Goal: Complete application form: Complete application form

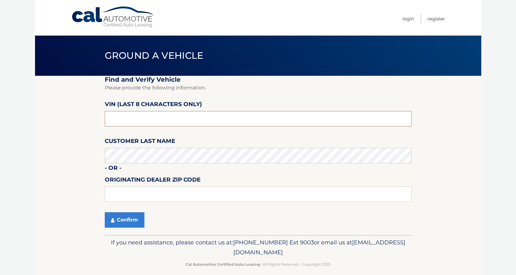
click at [131, 118] on input "text" at bounding box center [258, 118] width 307 height 15
drag, startPoint x: 142, startPoint y: 114, endPoint x: 72, endPoint y: 108, distance: 69.4
click at [72, 108] on section "Find and Verify Vehicle Please provide the following information. VIN (last 8 c…" at bounding box center [258, 156] width 446 height 160
type input "242914**"
click at [120, 219] on button "Confirm" at bounding box center [125, 220] width 40 height 15
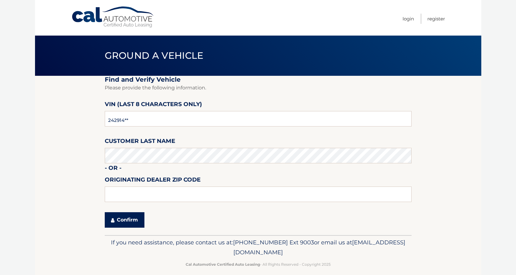
click at [124, 221] on button "Confirm" at bounding box center [125, 220] width 40 height 15
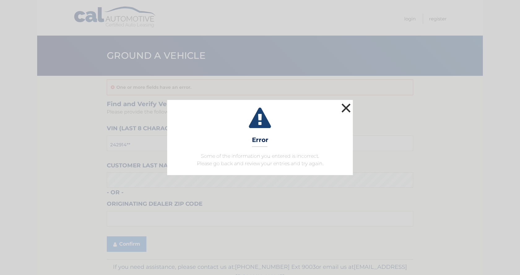
click at [345, 112] on button "×" at bounding box center [346, 108] width 12 height 12
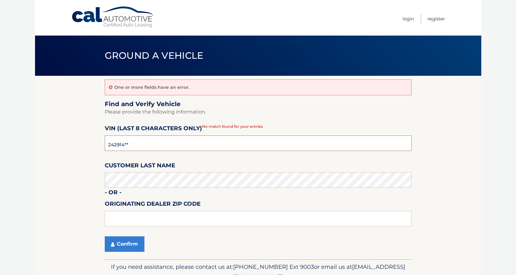
drag, startPoint x: 126, startPoint y: 139, endPoint x: 67, endPoint y: 125, distance: 60.3
click at [61, 127] on section "One or more fields have an error. Find and Verify Vehicle Please provide the fo…" at bounding box center [258, 168] width 446 height 184
type input "2*******"
type input "PH242914"
click at [119, 239] on button "Confirm" at bounding box center [125, 244] width 40 height 15
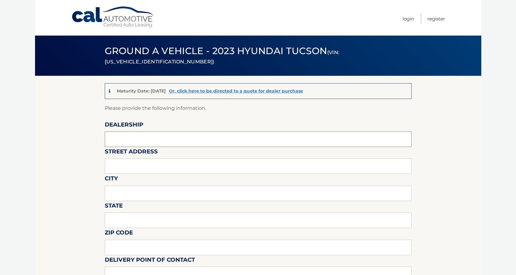
click at [169, 141] on input "text" at bounding box center [258, 139] width 307 height 15
type input "i"
type input "ISLAND KIA"
type input "1581 HYLAND BLVD"
type input "STATEN ISLAND"
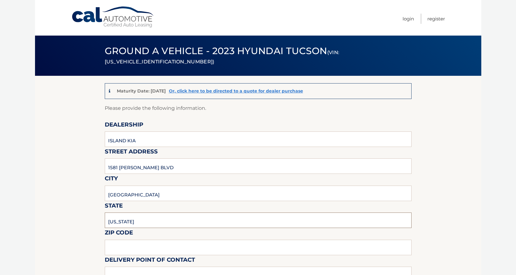
drag, startPoint x: 143, startPoint y: 225, endPoint x: 140, endPoint y: 235, distance: 10.6
click at [143, 225] on input "NEW YORK" at bounding box center [258, 220] width 307 height 15
type input "NEW YORK"
click at [142, 248] on input "text" at bounding box center [258, 247] width 307 height 15
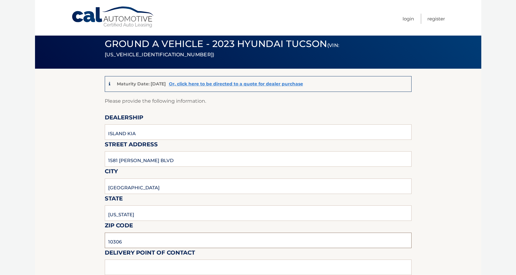
click at [144, 241] on input "10306" at bounding box center [258, 240] width 307 height 15
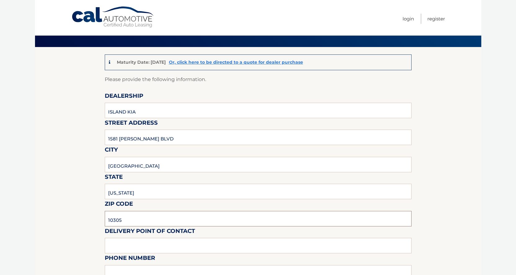
scroll to position [38, 0]
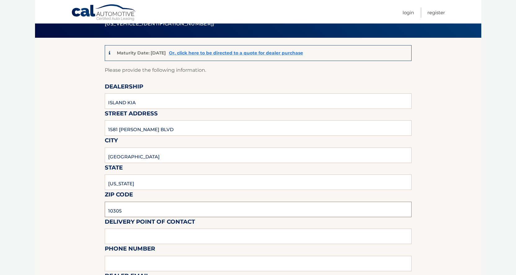
type input "10305"
click at [151, 237] on input "text" at bounding box center [258, 236] width 307 height 15
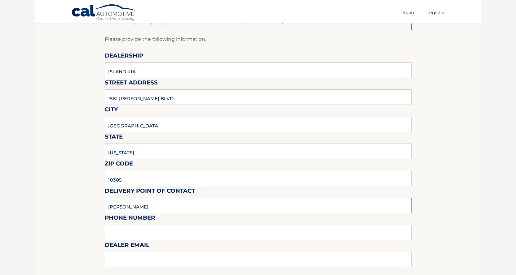
type input "NICK"
click at [151, 234] on input "text" at bounding box center [258, 232] width 307 height 15
click at [140, 244] on label "Dealer Email" at bounding box center [127, 246] width 45 height 11
drag, startPoint x: 142, startPoint y: 230, endPoint x: 144, endPoint y: 228, distance: 3.2
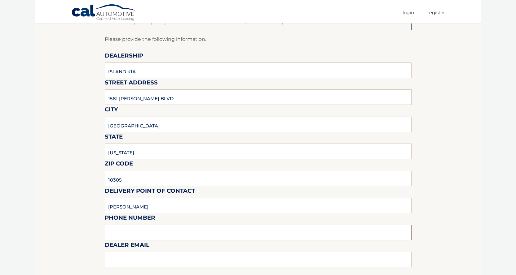
click at [142, 230] on input "text" at bounding box center [258, 232] width 307 height 15
type input "7187277000"
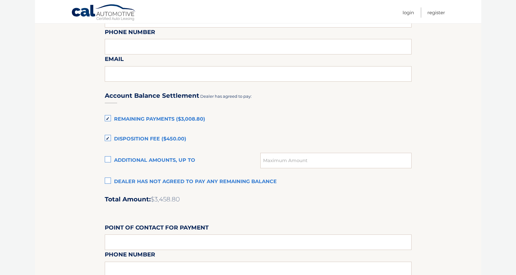
scroll to position [379, 0]
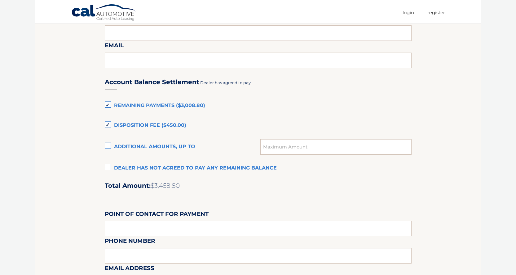
type input "KBALBI@MYISLANDKIA.COM"
click at [107, 104] on label "Remaining Payments ($3,008.80)" at bounding box center [258, 106] width 307 height 12
click at [0, 0] on input "Remaining Payments ($3,008.80)" at bounding box center [0, 0] width 0 height 0
click at [110, 123] on label "Disposition Fee ($450.00)" at bounding box center [258, 126] width 307 height 12
click at [0, 0] on input "Disposition Fee ($450.00)" at bounding box center [0, 0] width 0 height 0
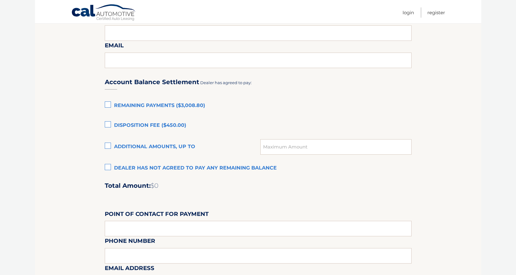
click at [110, 165] on label "Dealer has not agreed to pay any remaining balance" at bounding box center [258, 168] width 307 height 12
click at [0, 0] on input "Dealer has not agreed to pay any remaining balance" at bounding box center [0, 0] width 0 height 0
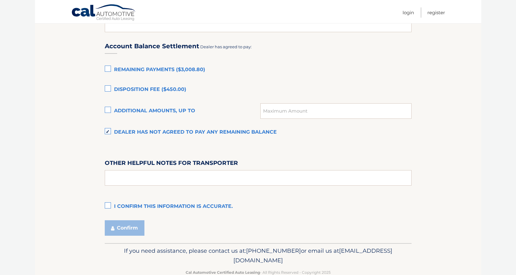
scroll to position [430, 0]
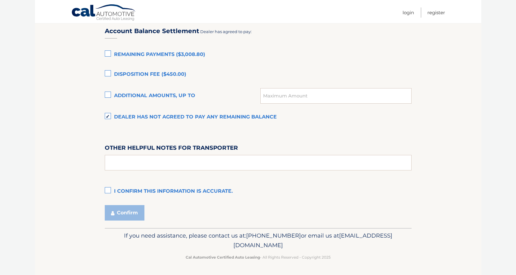
click at [107, 53] on label "Remaining Payments ($3,008.80)" at bounding box center [258, 55] width 307 height 12
click at [0, 0] on input "Remaining Payments ($3,008.80)" at bounding box center [0, 0] width 0 height 0
click at [110, 74] on label "Disposition Fee ($450.00)" at bounding box center [258, 74] width 307 height 12
click at [0, 0] on input "Disposition Fee ($450.00)" at bounding box center [0, 0] width 0 height 0
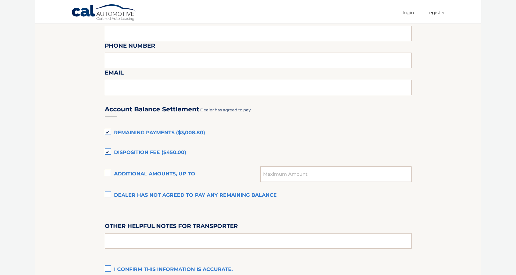
scroll to position [337, 0]
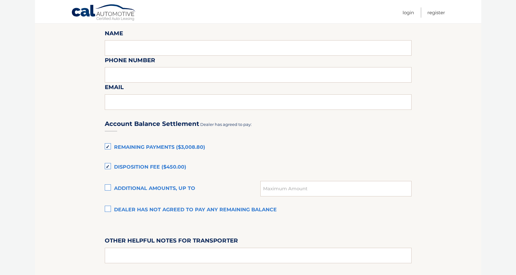
click at [107, 145] on label "Remaining Payments ($3,008.80)" at bounding box center [258, 148] width 307 height 12
click at [0, 0] on input "Remaining Payments ($3,008.80)" at bounding box center [0, 0] width 0 height 0
click at [108, 168] on label "Disposition Fee ($450.00)" at bounding box center [258, 167] width 307 height 12
click at [0, 0] on input "Disposition Fee ($450.00)" at bounding box center [0, 0] width 0 height 0
click at [108, 210] on label "Dealer has not agreed to pay any remaining balance" at bounding box center [258, 210] width 307 height 12
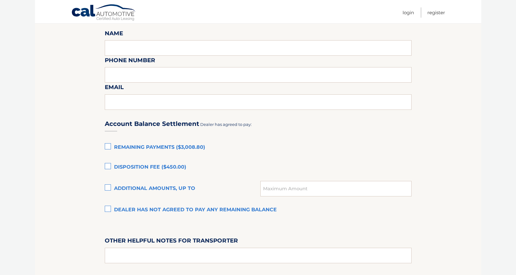
click at [0, 0] on input "Dealer has not agreed to pay any remaining balance" at bounding box center [0, 0] width 0 height 0
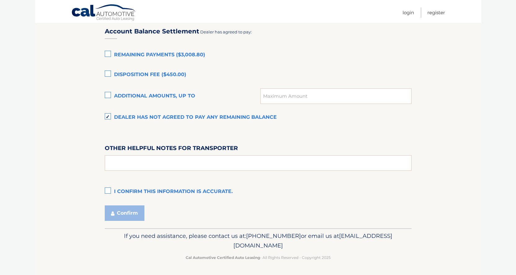
scroll to position [430, 0]
click at [110, 188] on label "I confirm this information is accurate." at bounding box center [258, 192] width 307 height 12
click at [0, 0] on input "I confirm this information is accurate." at bounding box center [0, 0] width 0 height 0
drag, startPoint x: 125, startPoint y: 214, endPoint x: 211, endPoint y: 182, distance: 91.4
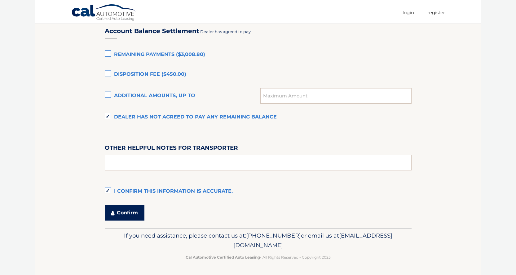
click at [124, 214] on button "Confirm" at bounding box center [125, 212] width 40 height 15
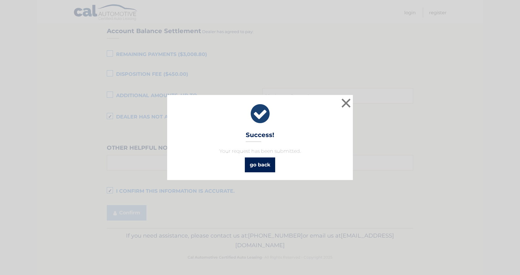
click at [267, 168] on link "go back" at bounding box center [260, 165] width 30 height 15
